Goal: Transaction & Acquisition: Download file/media

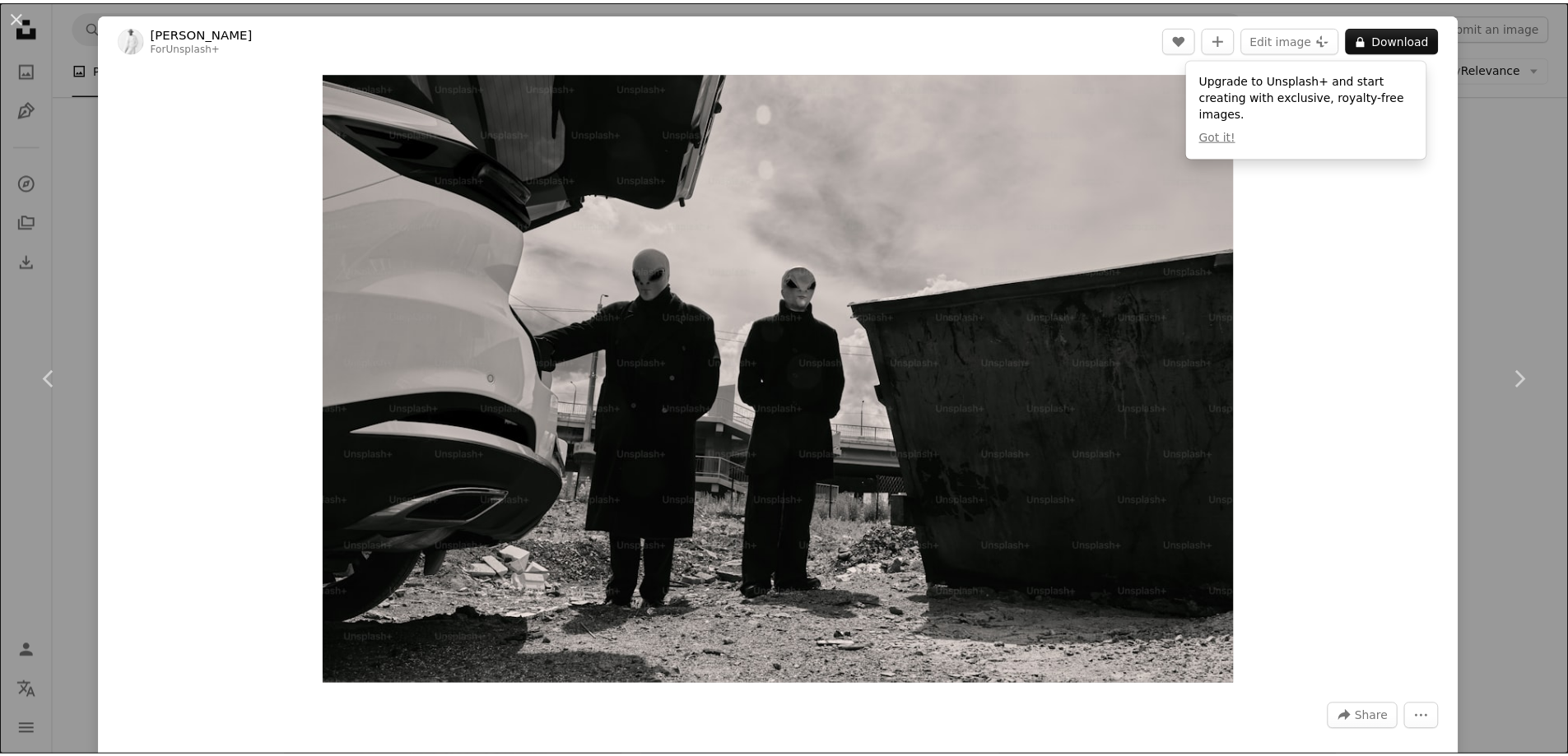
scroll to position [4916, 0]
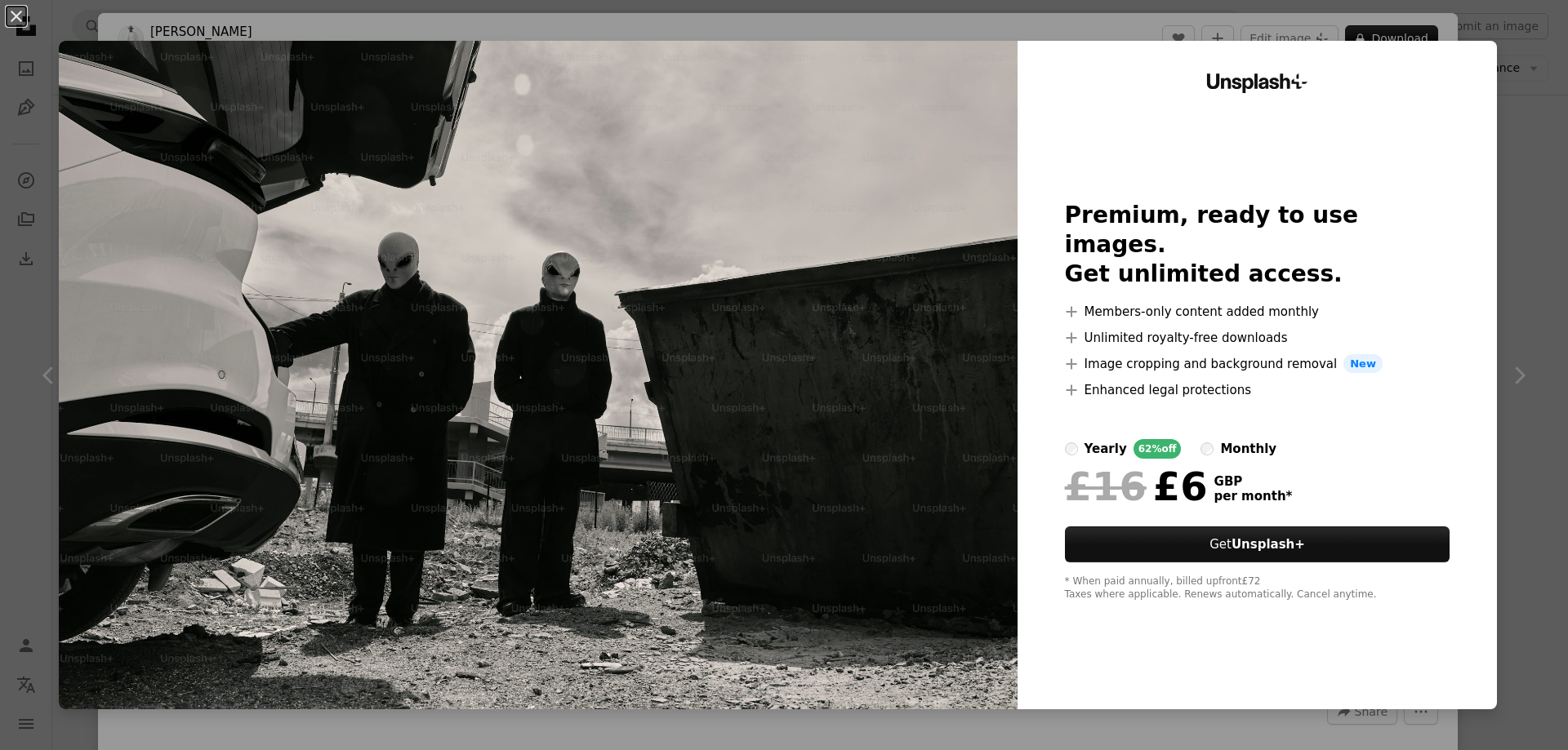
drag, startPoint x: 1520, startPoint y: 171, endPoint x: 1479, endPoint y: 100, distance: 82.0
click at [1520, 170] on div "An X shape Unsplash+ Premium, ready to use images. Get unlimited access. A plus…" at bounding box center [784, 375] width 1568 height 750
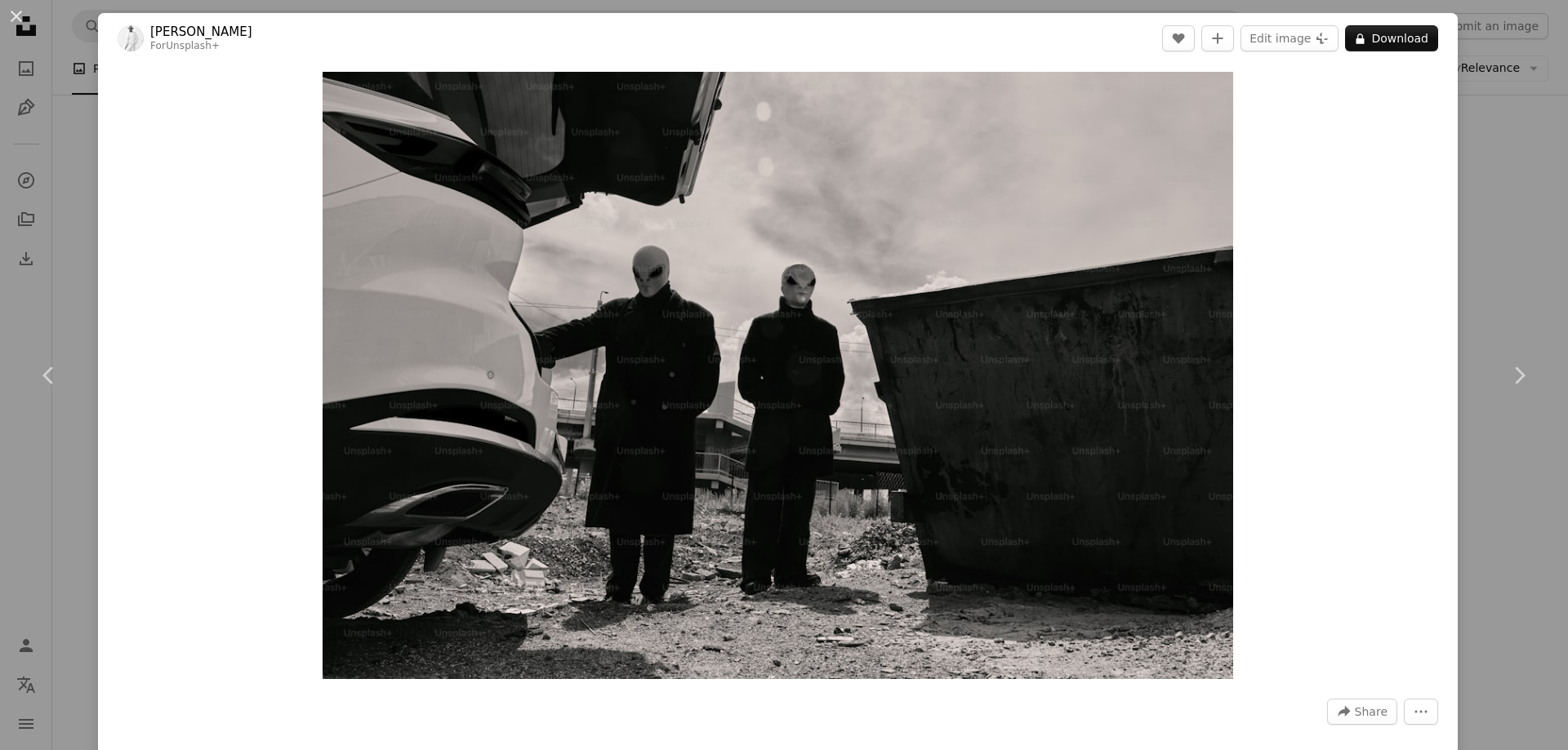
click at [1488, 135] on div "An X shape Chevron left Chevron right [PERSON_NAME] For Unsplash+ A heart A plu…" at bounding box center [784, 375] width 1568 height 750
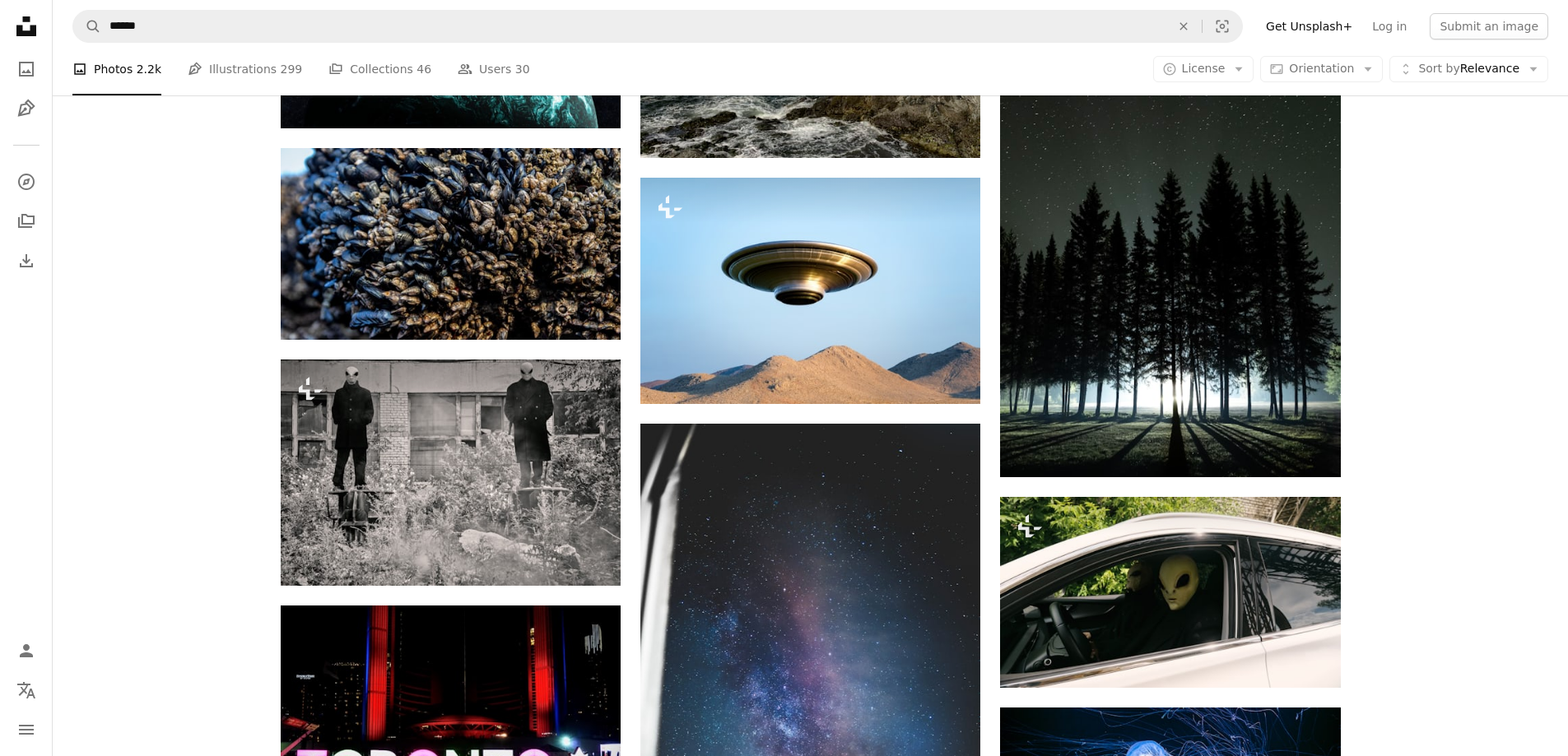
scroll to position [7714, 0]
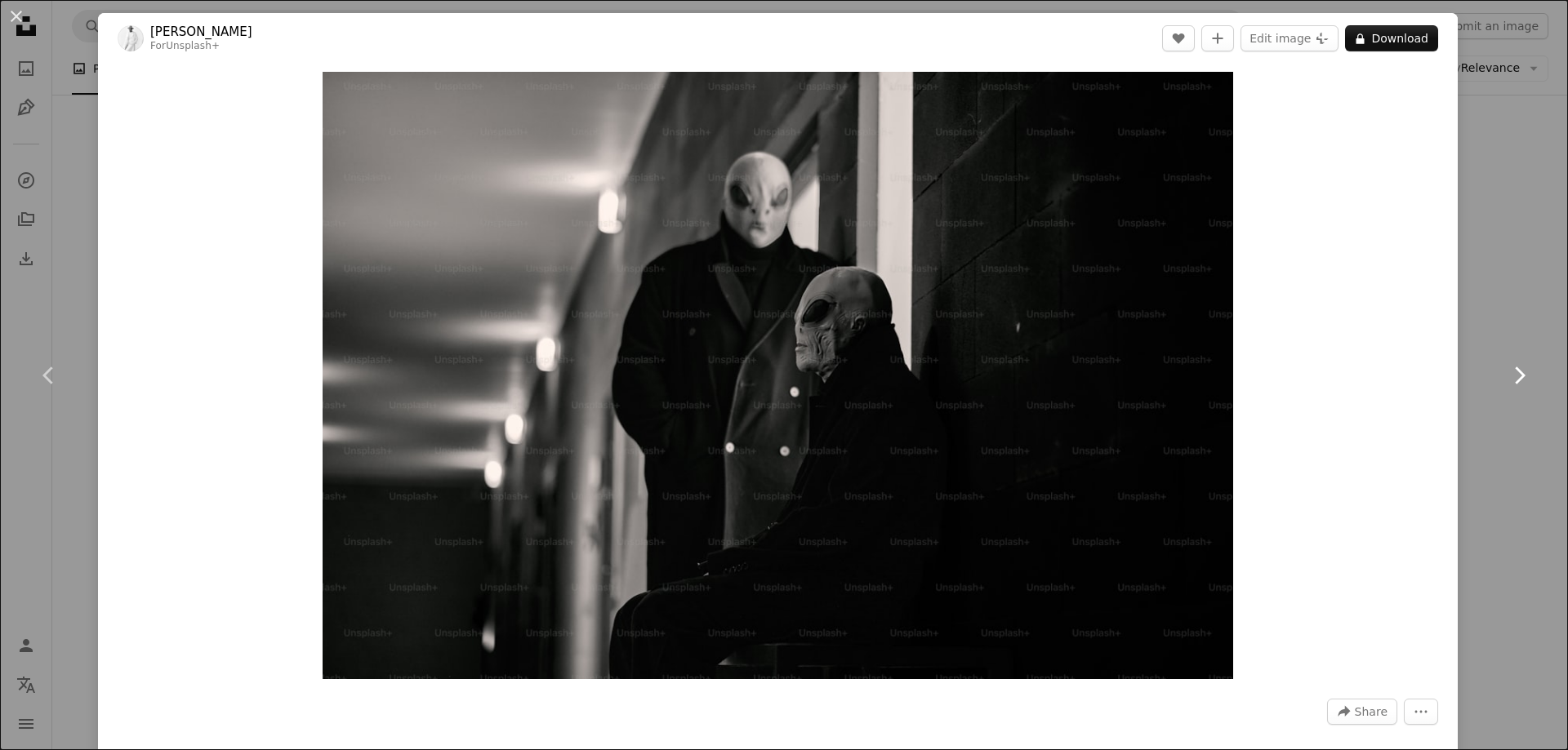
click at [1515, 315] on link "Chevron right" at bounding box center [1518, 375] width 98 height 157
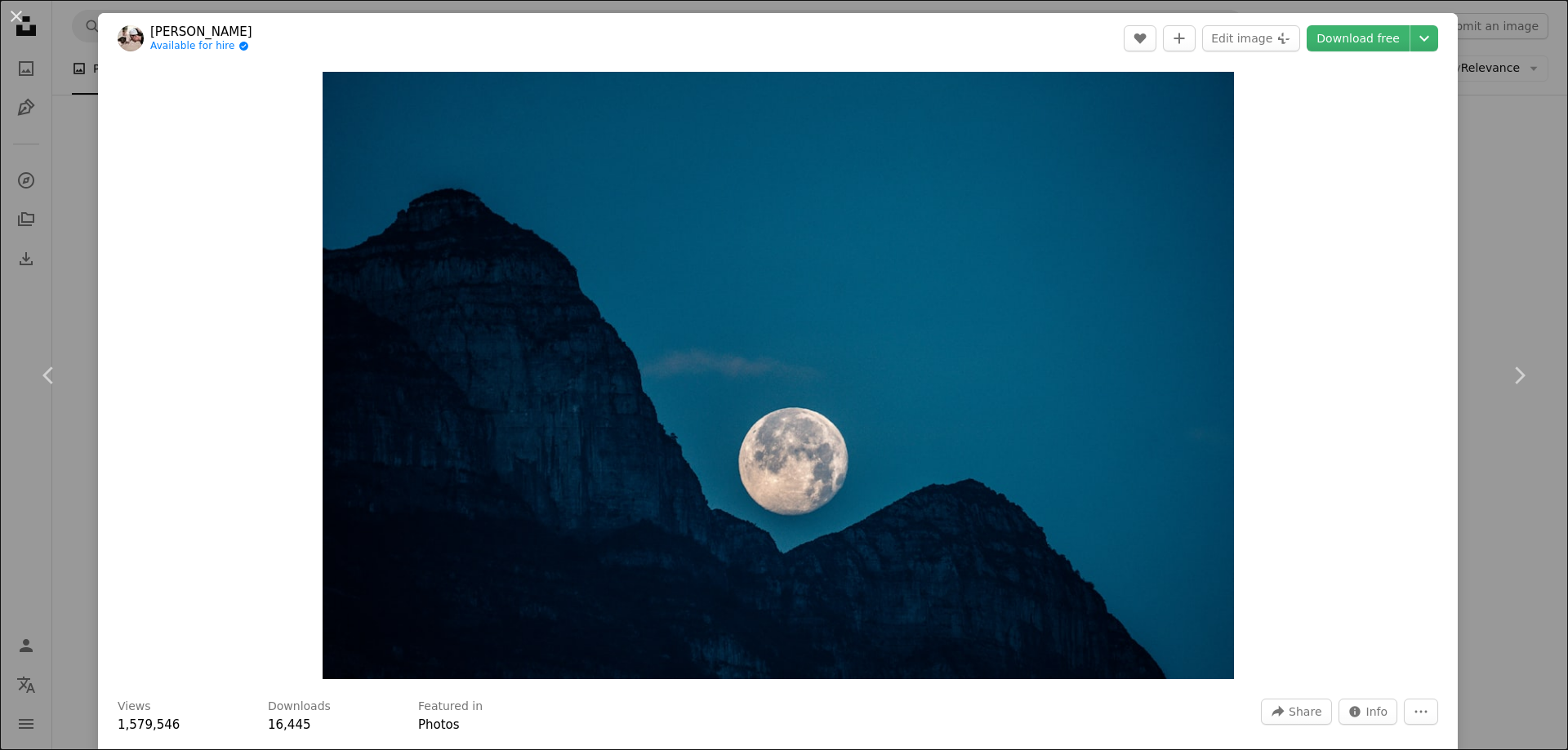
click at [1456, 192] on div "An X shape Chevron left Chevron right [PERSON_NAME] Available for hire A checkm…" at bounding box center [784, 375] width 1568 height 750
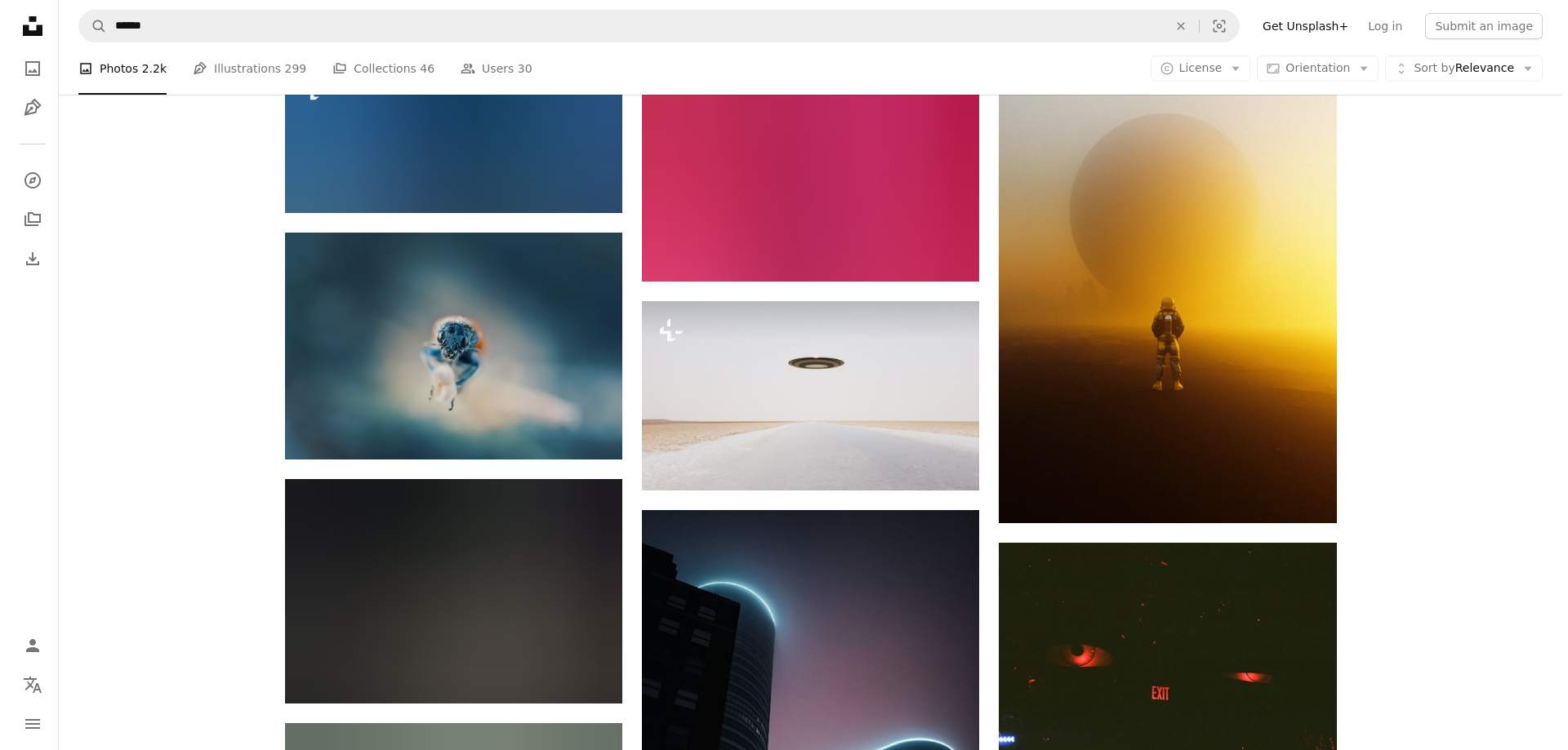
scroll to position [21202, 0]
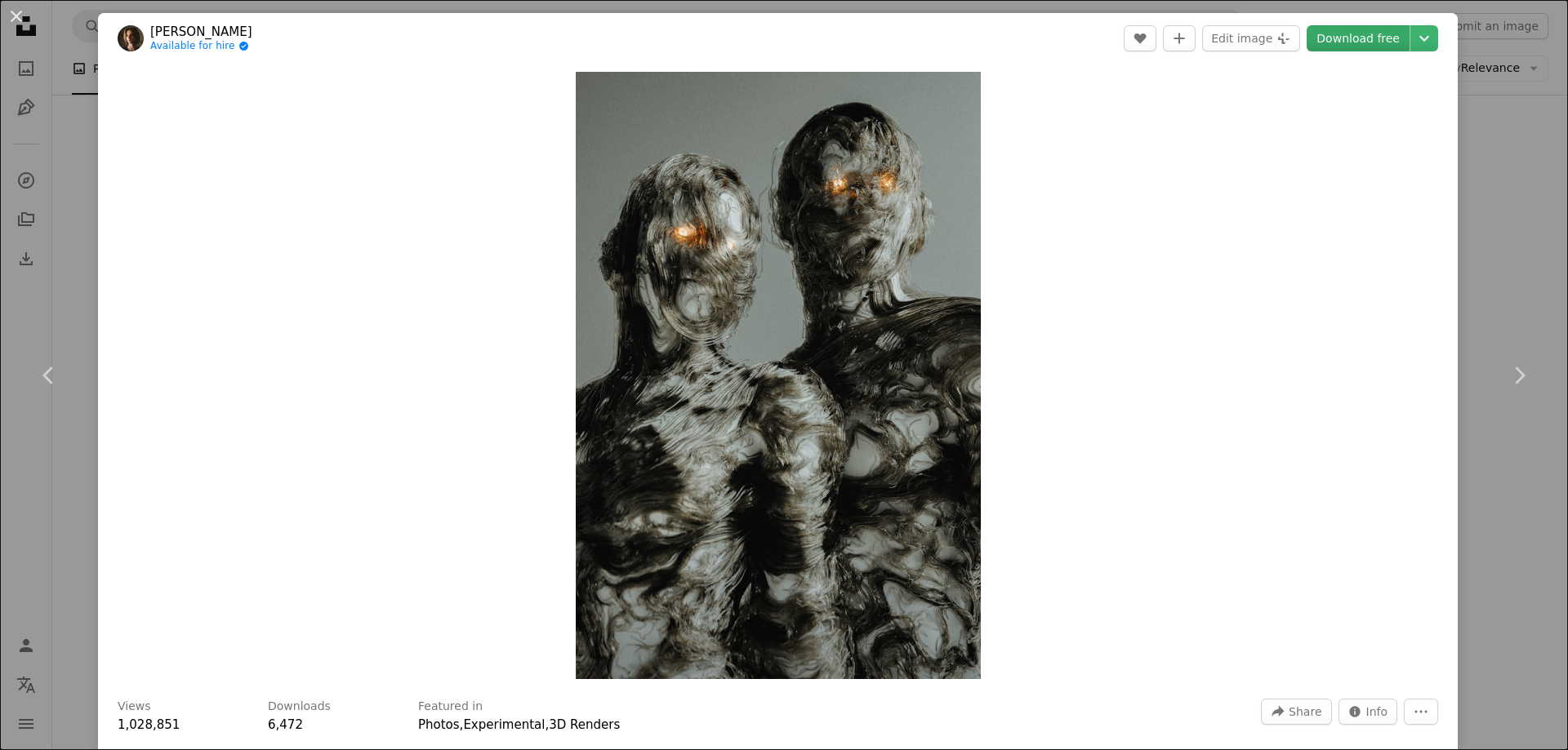
click at [1357, 43] on link "Download free" at bounding box center [1358, 38] width 103 height 26
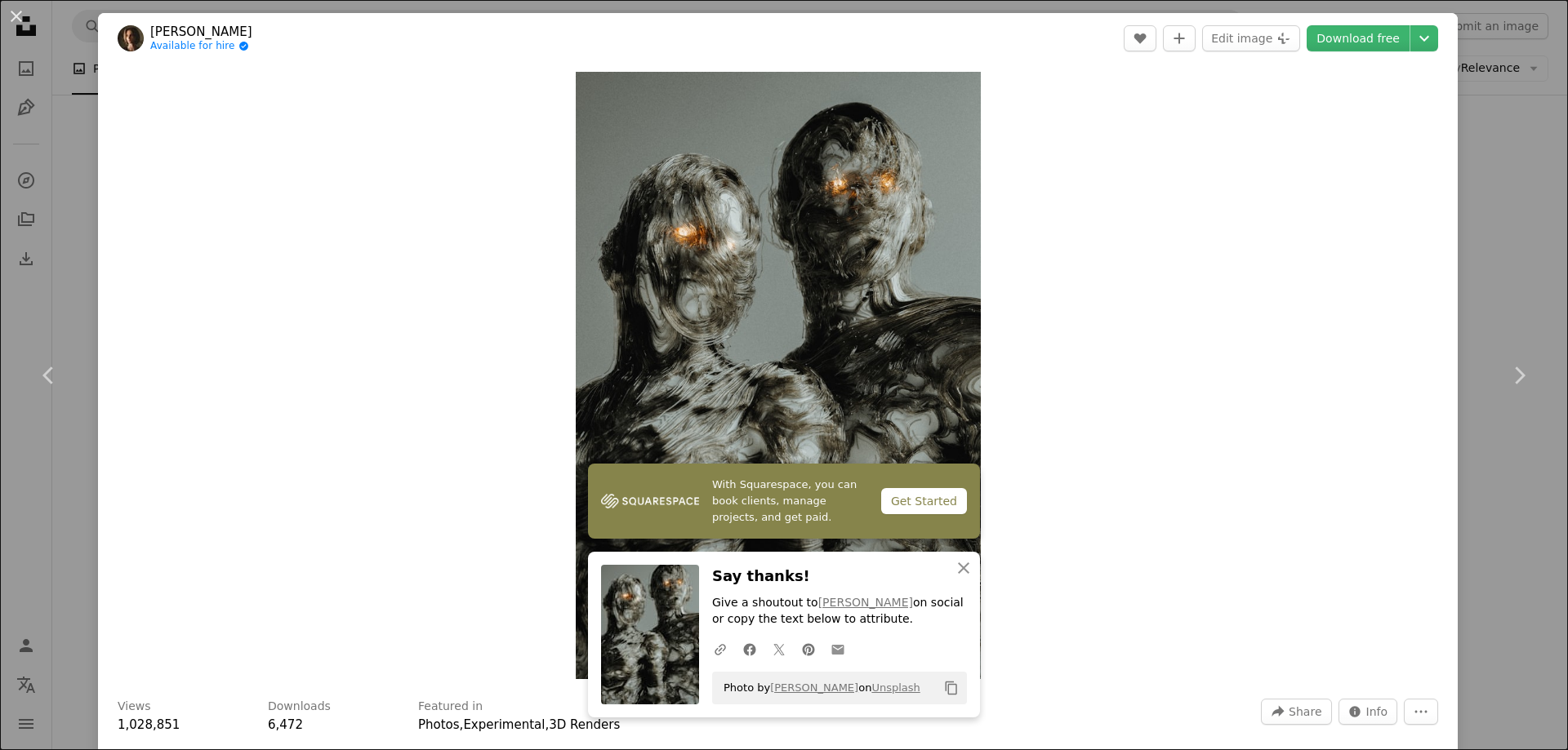
click at [834, 650] on icon at bounding box center [838, 650] width 12 height 10
